Goal: Book appointment/travel/reservation

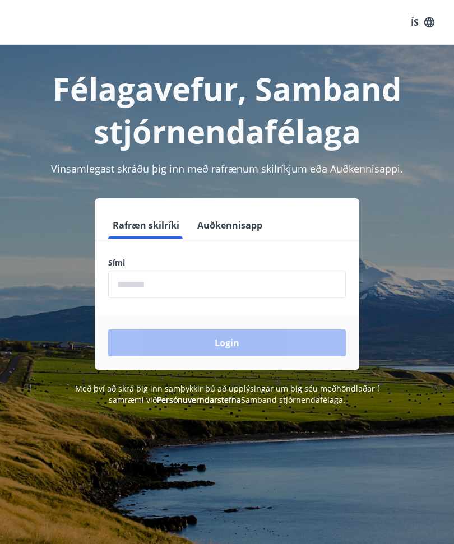
click at [133, 288] on input "phone" at bounding box center [227, 284] width 238 height 27
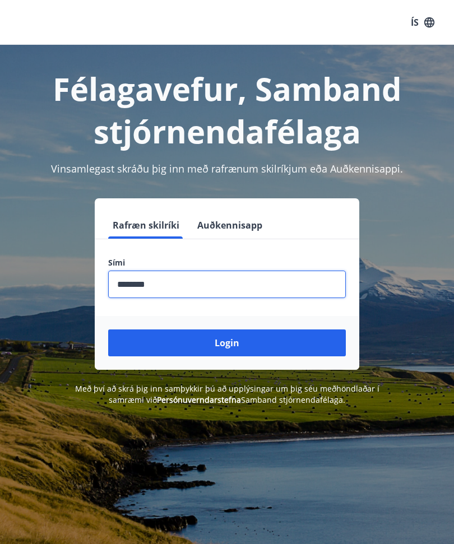
type input "********"
click at [226, 345] on button "Login" at bounding box center [227, 343] width 238 height 27
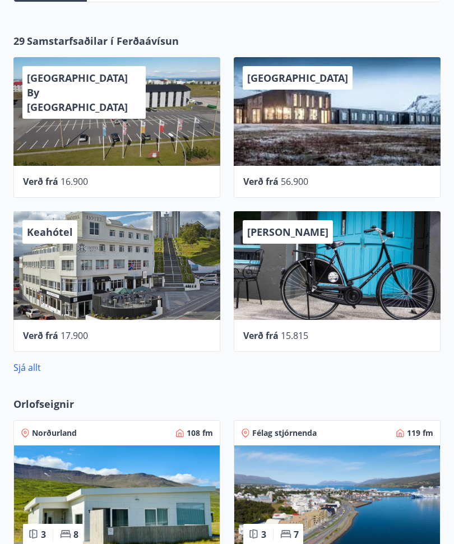
scroll to position [503, 0]
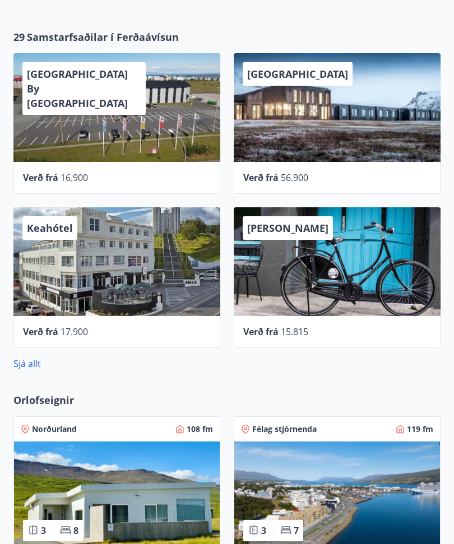
click at [317, 235] on span "[PERSON_NAME]" at bounding box center [287, 228] width 81 height 13
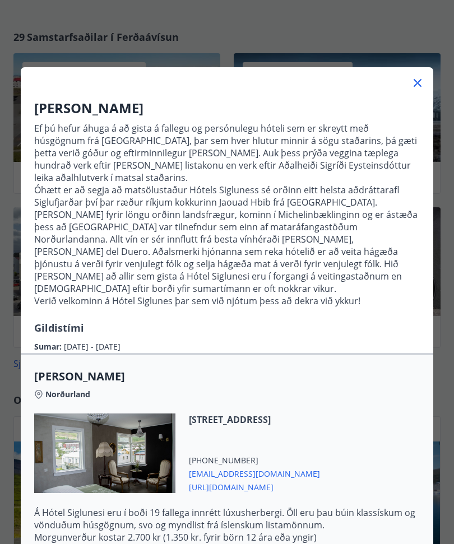
scroll to position [0, 0]
click at [414, 89] on icon at bounding box center [417, 82] width 13 height 13
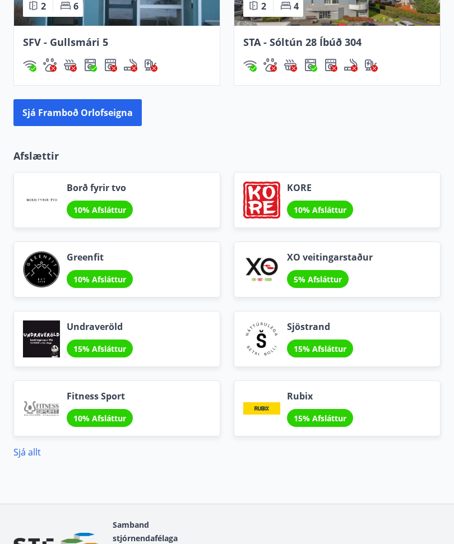
scroll to position [1242, 0]
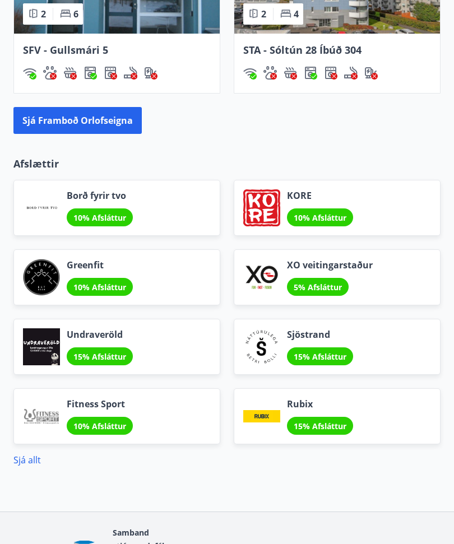
click at [38, 128] on button "Sjá framboð orlofseigna" at bounding box center [77, 121] width 128 height 27
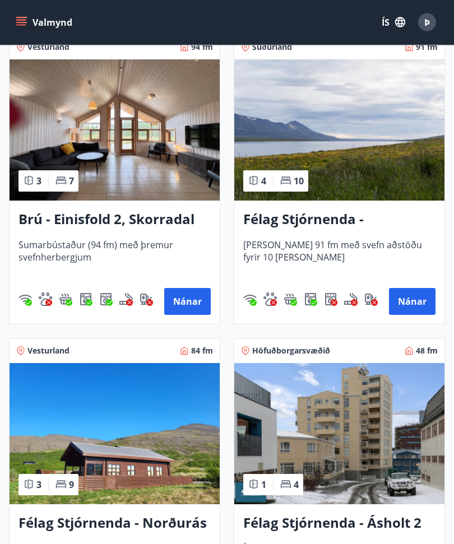
scroll to position [1152, 0]
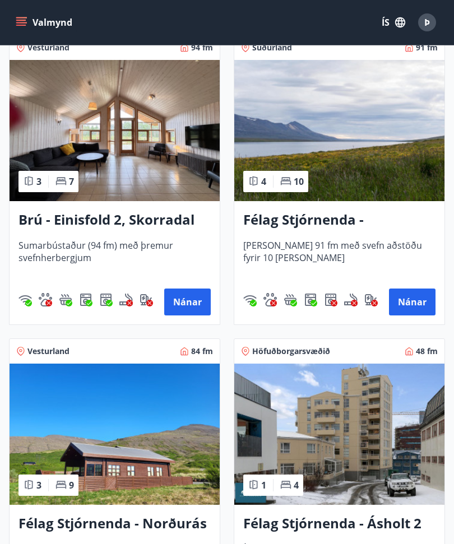
click at [190, 306] on button "Nánar" at bounding box center [187, 302] width 47 height 27
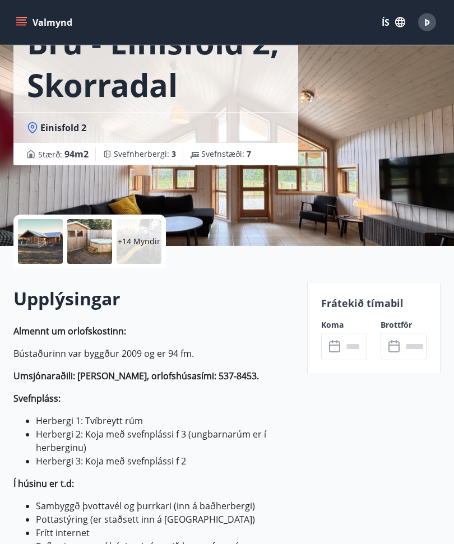
scroll to position [84, 0]
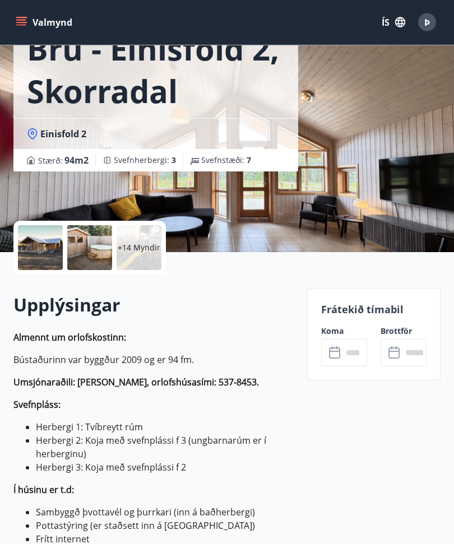
click at [39, 253] on div at bounding box center [40, 248] width 45 height 45
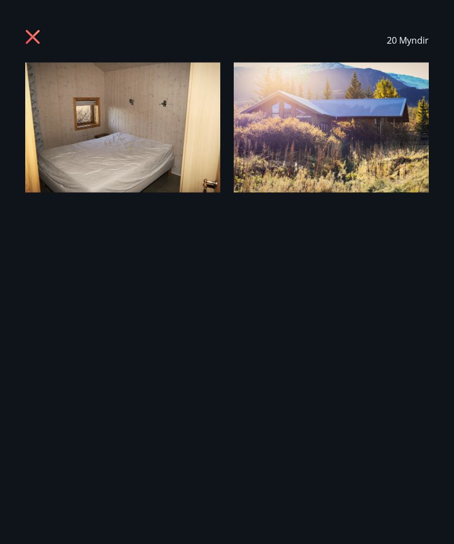
scroll to position [84, 0]
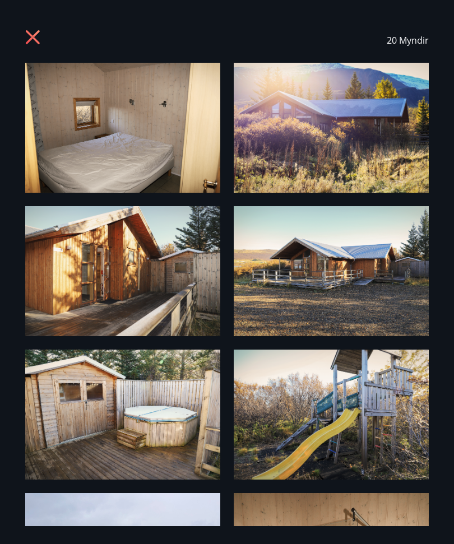
click at [97, 129] on img at bounding box center [122, 128] width 195 height 130
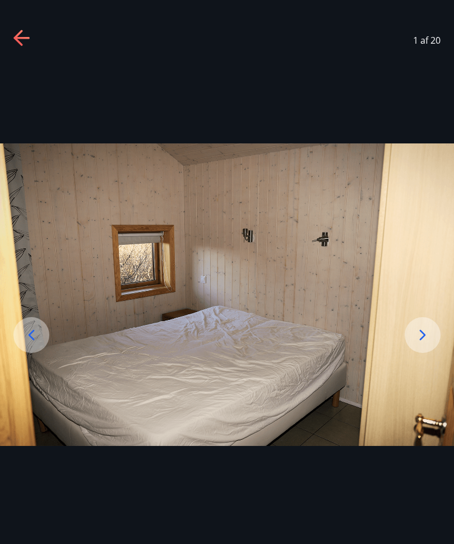
click at [422, 344] on icon at bounding box center [423, 335] width 18 height 18
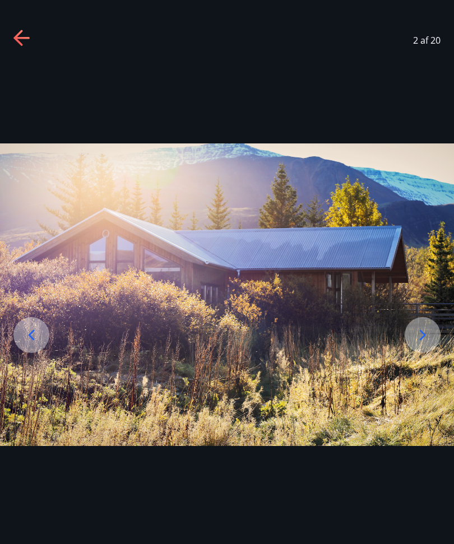
click at [421, 340] on icon at bounding box center [423, 335] width 6 height 11
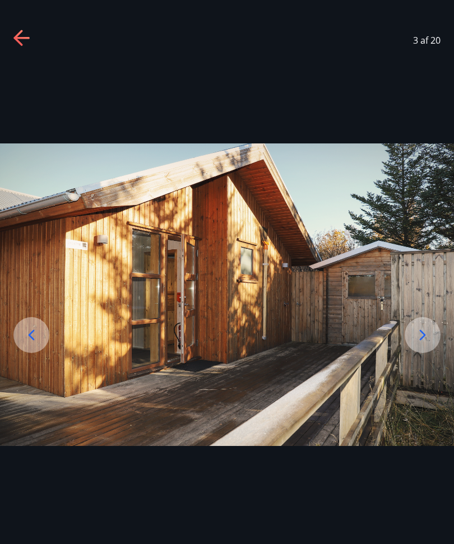
click at [421, 340] on icon at bounding box center [423, 335] width 6 height 11
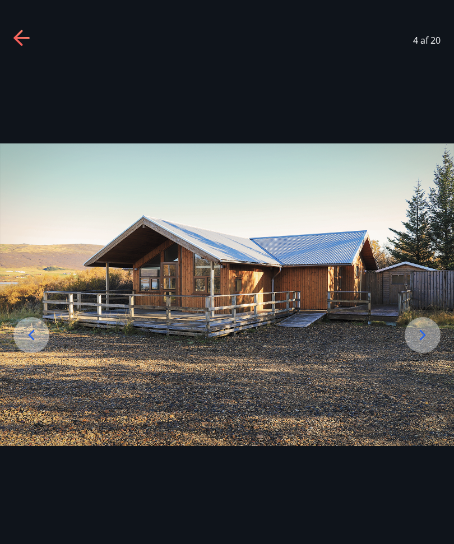
click at [423, 340] on icon at bounding box center [423, 335] width 6 height 11
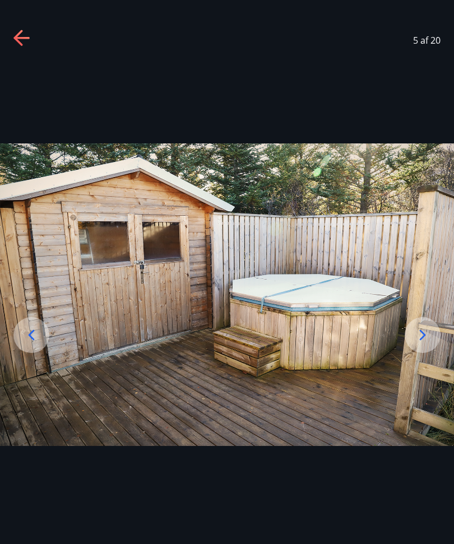
click at [421, 344] on icon at bounding box center [423, 335] width 18 height 18
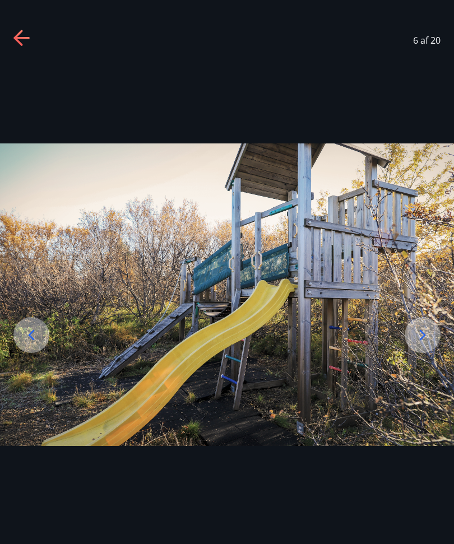
click at [429, 344] on icon at bounding box center [423, 335] width 18 height 18
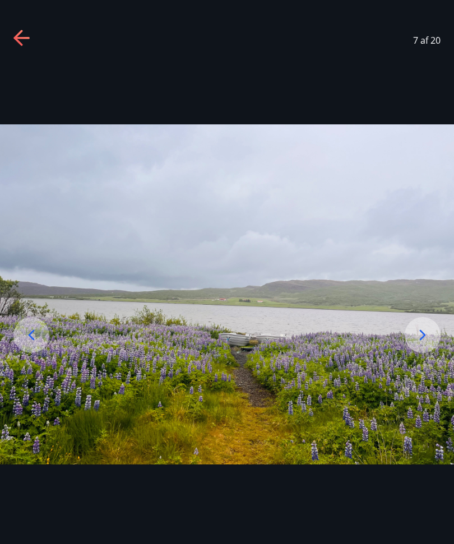
click at [422, 344] on icon at bounding box center [423, 335] width 18 height 18
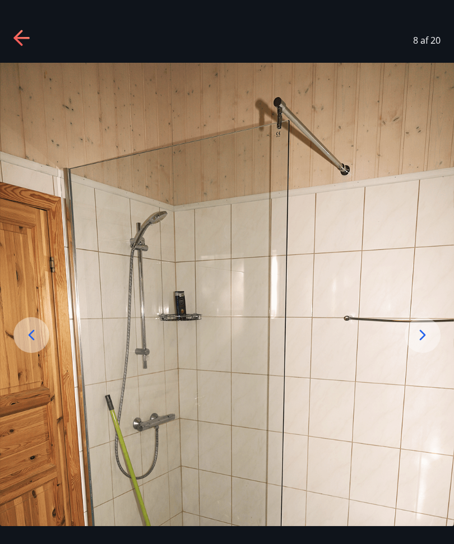
click at [426, 344] on icon at bounding box center [423, 335] width 18 height 18
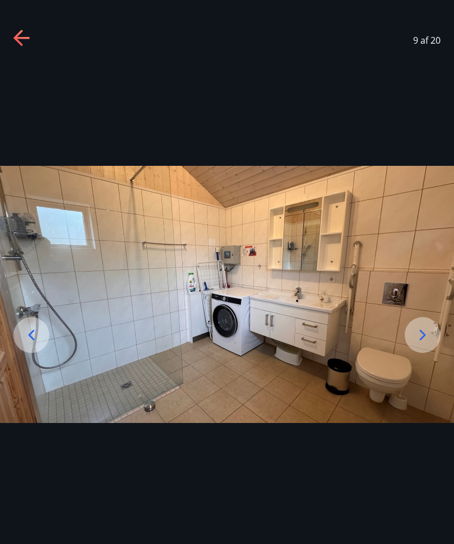
click at [422, 344] on icon at bounding box center [423, 335] width 18 height 18
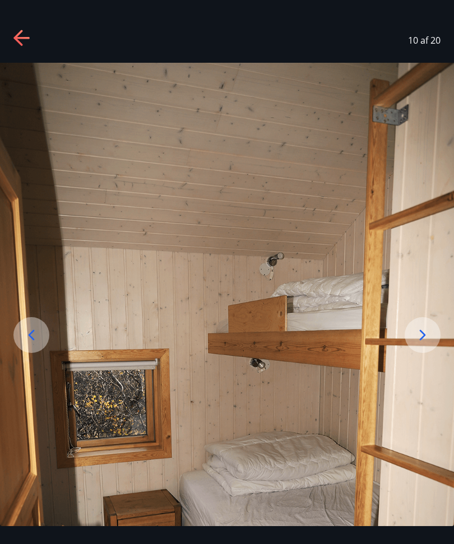
click at [422, 340] on icon at bounding box center [423, 335] width 6 height 11
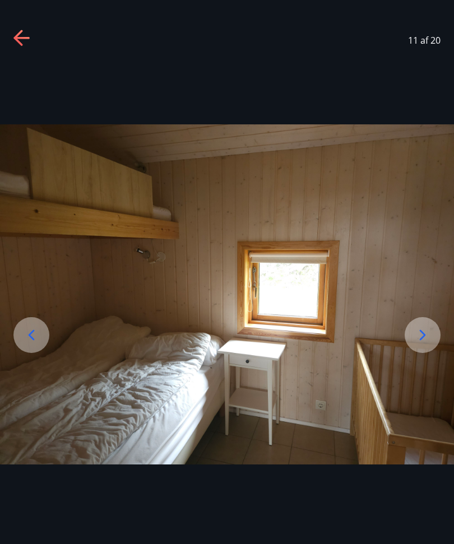
click at [424, 344] on icon at bounding box center [423, 335] width 18 height 18
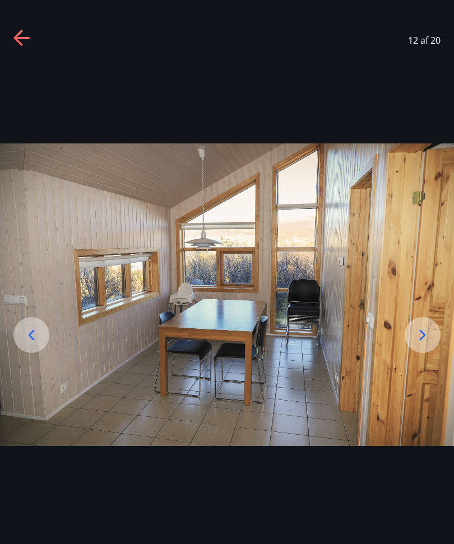
click at [423, 344] on icon at bounding box center [423, 335] width 18 height 18
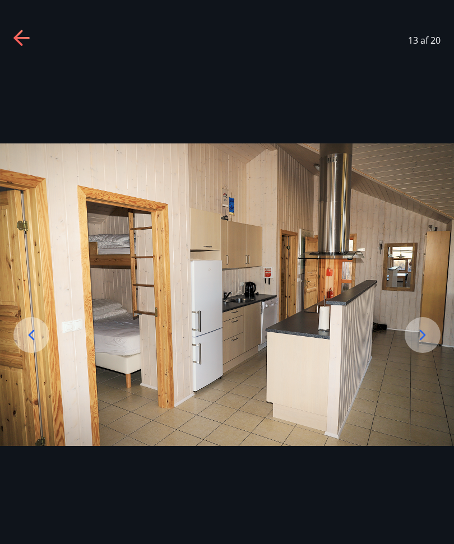
click at [423, 340] on icon at bounding box center [423, 335] width 6 height 11
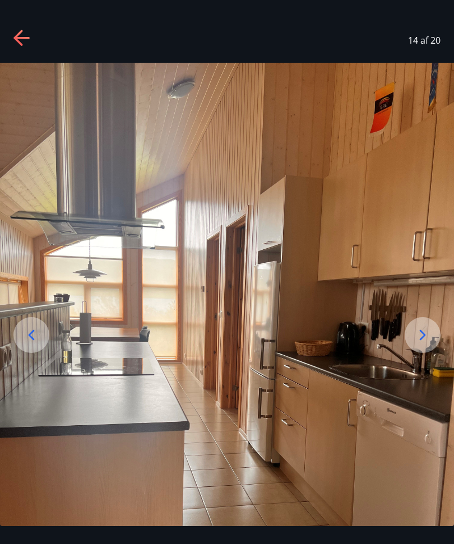
click at [418, 344] on icon at bounding box center [423, 335] width 18 height 18
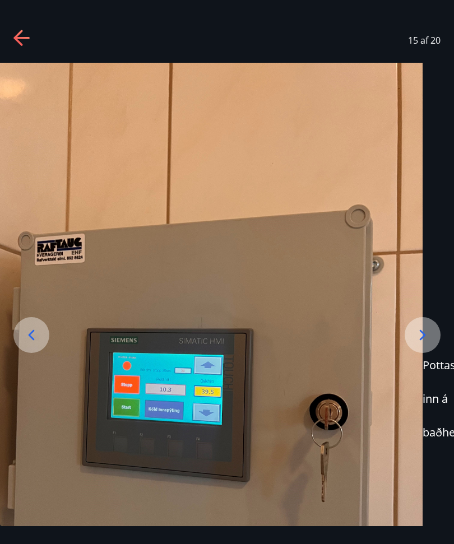
click at [419, 344] on icon at bounding box center [423, 335] width 18 height 18
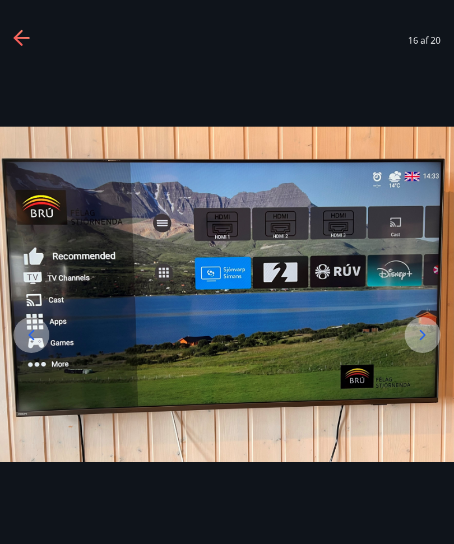
click at [422, 344] on icon at bounding box center [423, 335] width 18 height 18
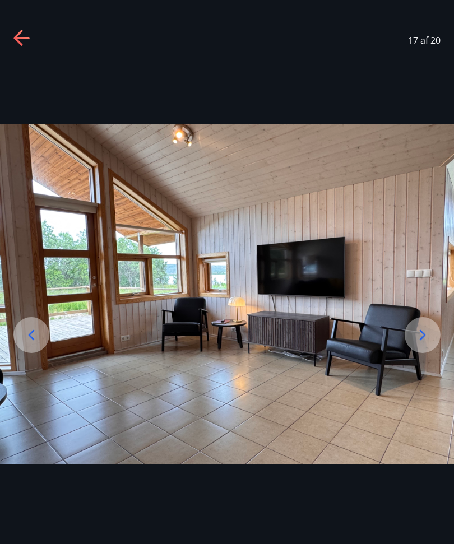
click at [421, 340] on icon at bounding box center [423, 335] width 6 height 11
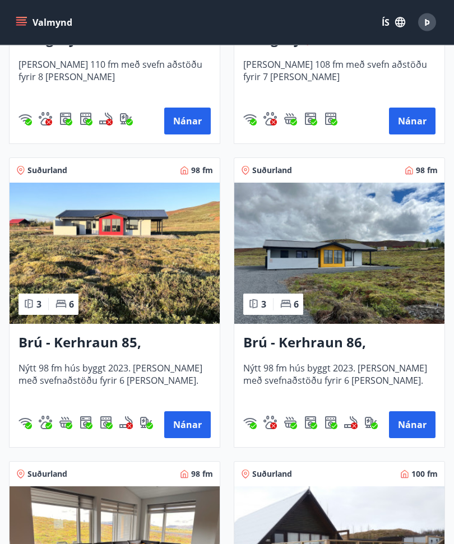
scroll to position [3767, 0]
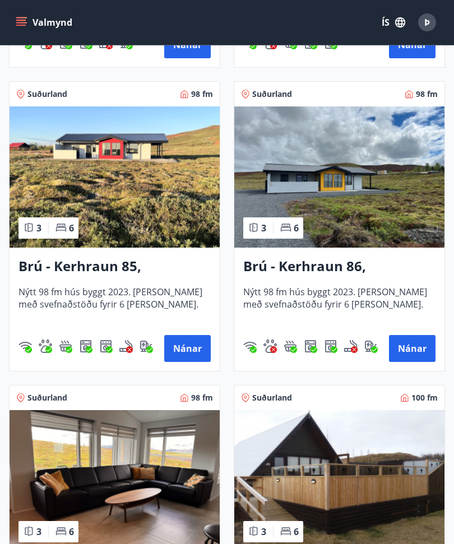
click at [178, 360] on button "Nánar" at bounding box center [187, 348] width 47 height 27
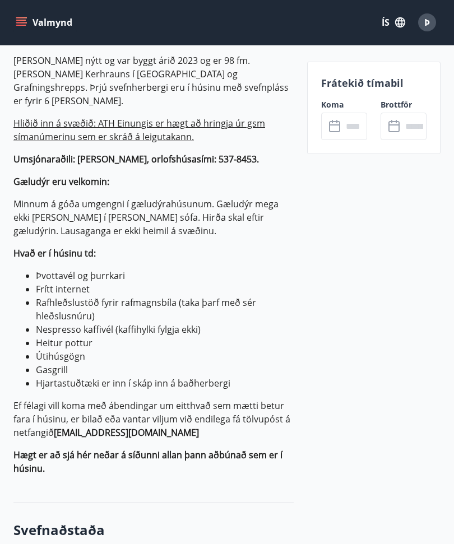
scroll to position [383, 0]
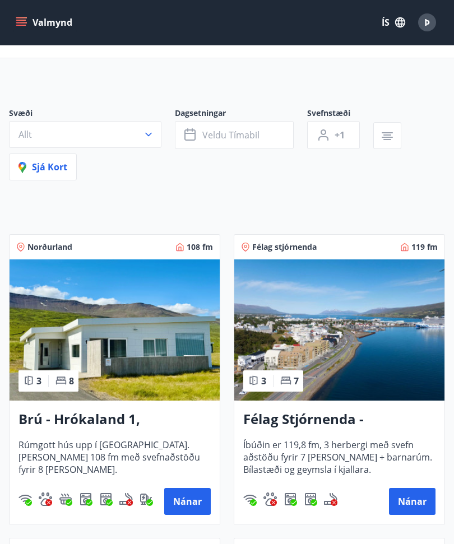
scroll to position [44, 0]
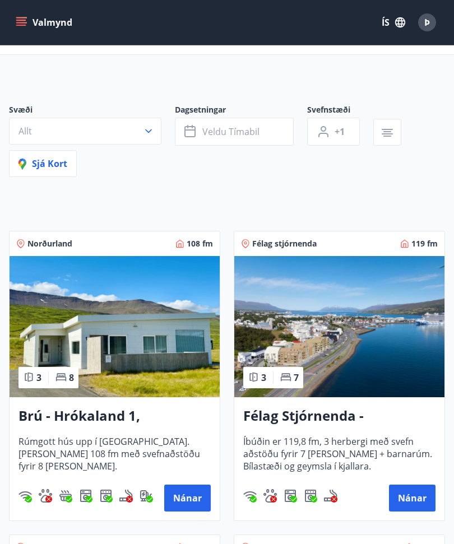
click at [393, 495] on button "Nánar" at bounding box center [412, 498] width 47 height 27
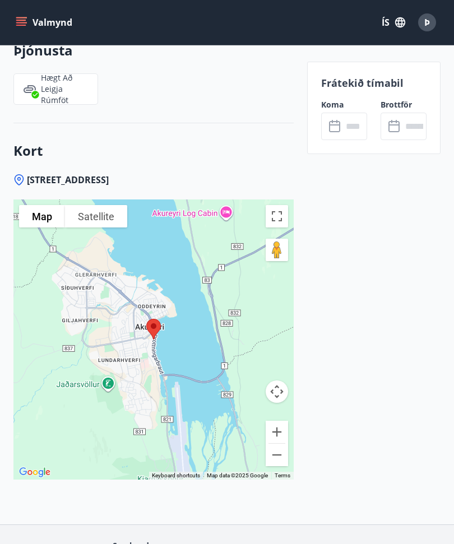
scroll to position [1823, 0]
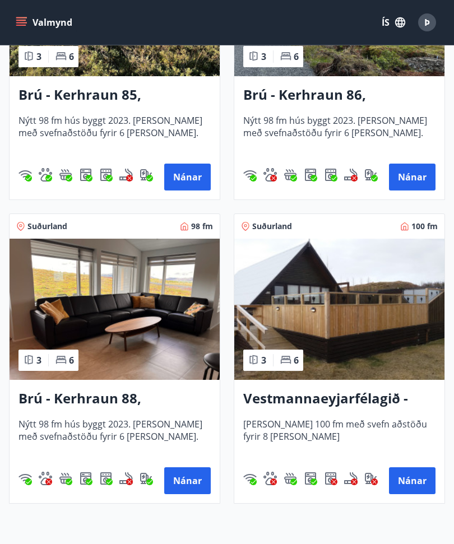
scroll to position [4007, 0]
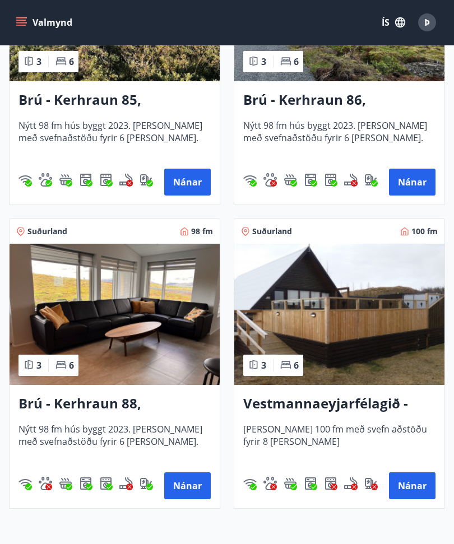
click at [412, 492] on button "Nánar" at bounding box center [412, 486] width 47 height 27
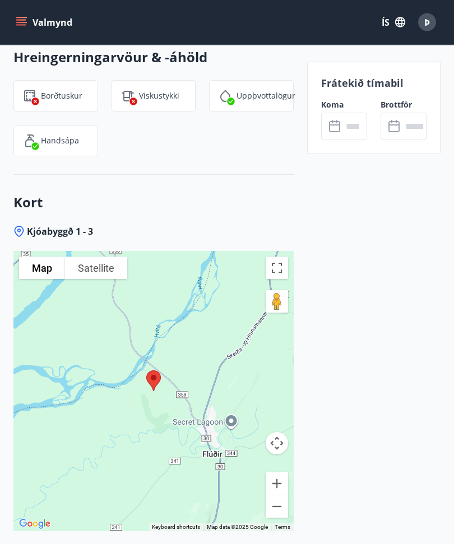
scroll to position [1593, 0]
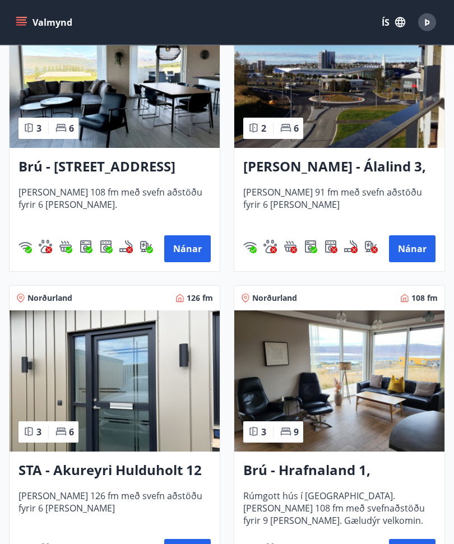
scroll to position [598, 0]
